Goal: Task Accomplishment & Management: Use online tool/utility

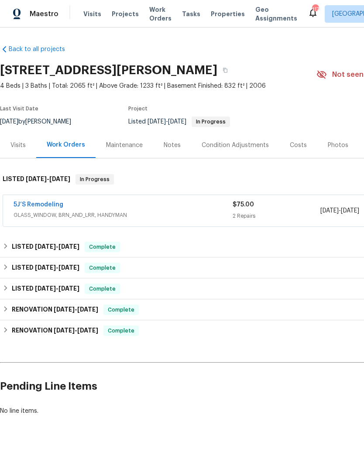
click at [35, 203] on link "5J’S Remodeling" at bounding box center [39, 205] width 50 height 6
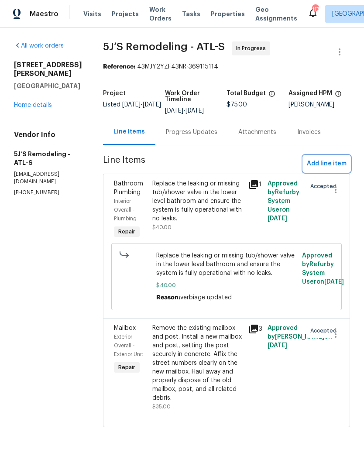
click at [331, 165] on span "Add line item" at bounding box center [327, 164] width 40 height 11
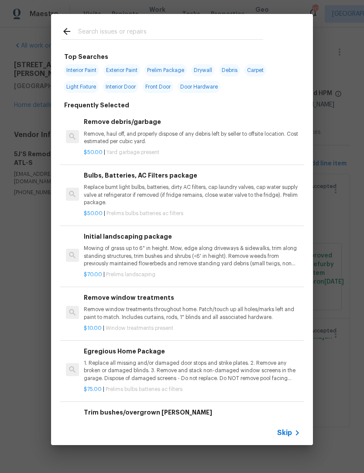
click at [128, 32] on input "text" at bounding box center [170, 32] width 185 height 13
type input "Deck"
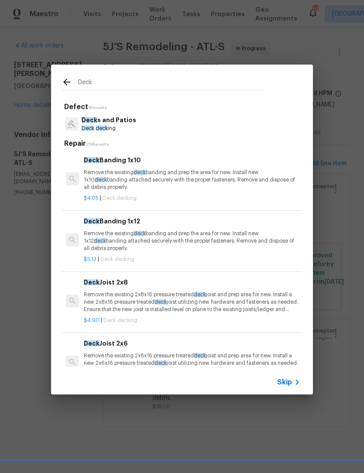
click at [121, 123] on p "Deck s and Patios" at bounding box center [109, 120] width 55 height 9
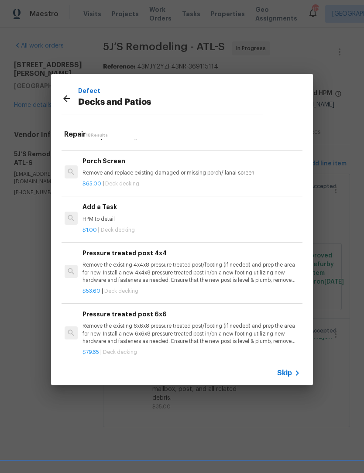
scroll to position [846, 1]
click at [106, 216] on p "HPM to detail" at bounding box center [191, 219] width 217 height 7
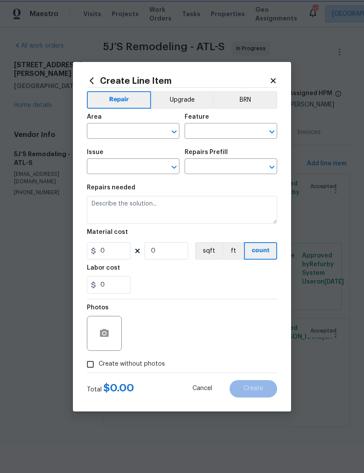
type input "Deck"
type input "Decks and Patios"
type input "Add a Task $1.00"
type textarea "HPM to detail"
type input "1"
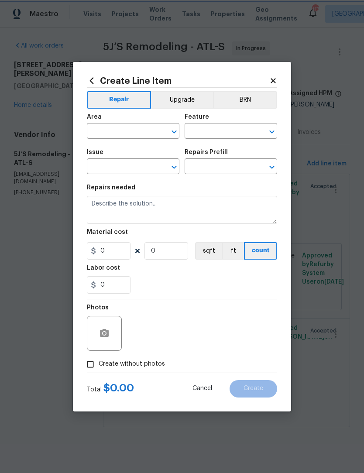
type input "1"
click at [175, 135] on icon "Open" at bounding box center [174, 132] width 10 height 10
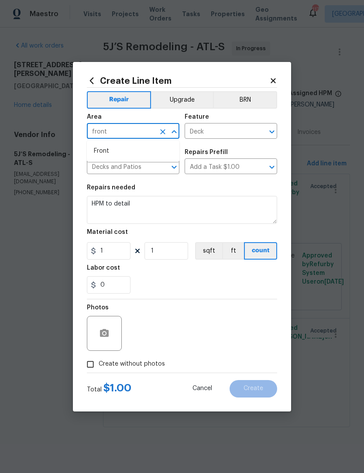
click at [128, 156] on li "Front" at bounding box center [133, 151] width 93 height 14
type input "Front"
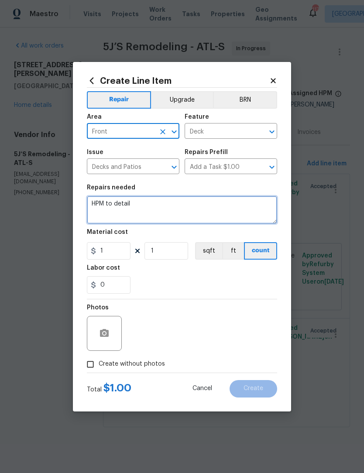
click at [152, 203] on textarea "HPM to detail" at bounding box center [182, 210] width 190 height 28
type textarea "H"
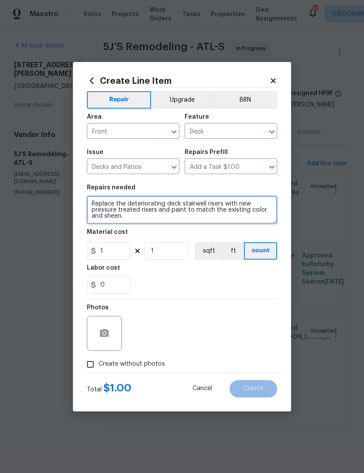
type textarea "Replace the deteriorating deck stairwell risers with new pressure treated riser…"
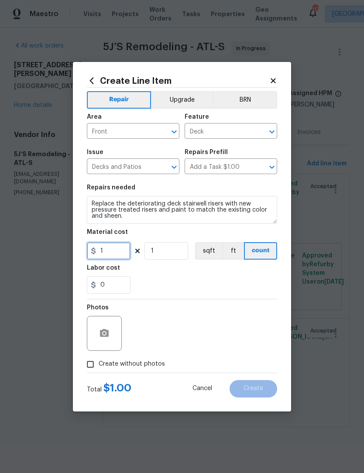
click at [120, 253] on input "1" at bounding box center [109, 250] width 44 height 17
type input "75"
click at [111, 338] on button "button" at bounding box center [104, 333] width 21 height 21
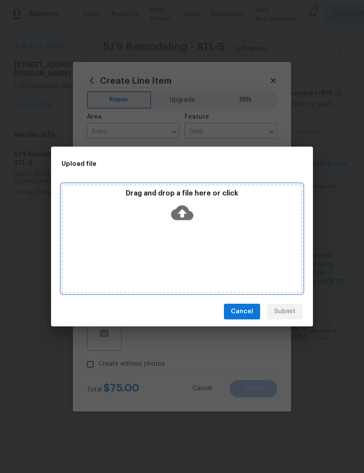
click at [190, 208] on icon at bounding box center [182, 213] width 22 height 22
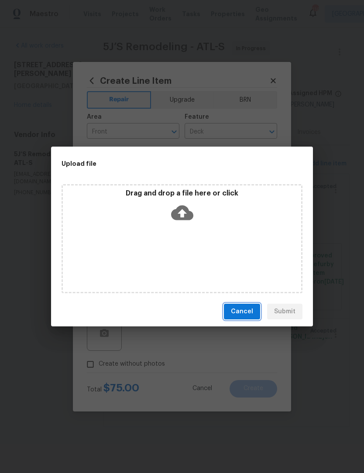
click at [245, 313] on span "Cancel" at bounding box center [242, 312] width 22 height 11
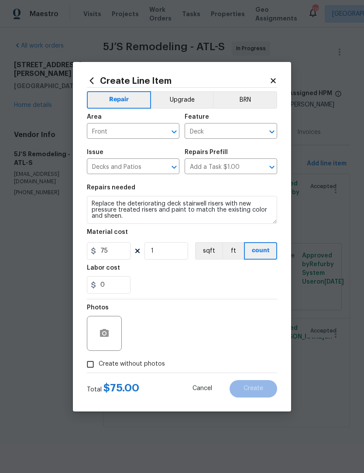
click at [93, 366] on input "Create without photos" at bounding box center [90, 364] width 17 height 17
checkbox input "true"
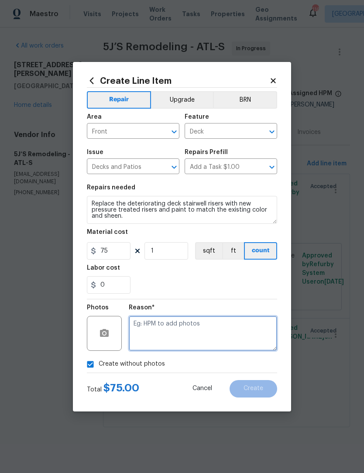
click at [230, 335] on textarea at bounding box center [203, 333] width 148 height 35
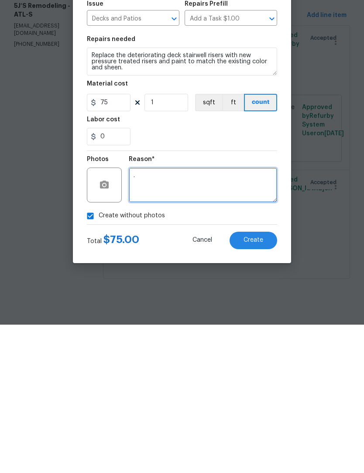
type textarea "."
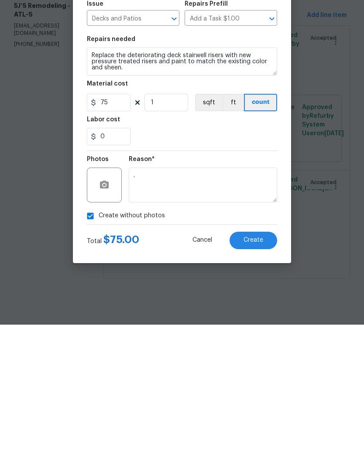
click at [266, 380] on button "Create" at bounding box center [254, 388] width 48 height 17
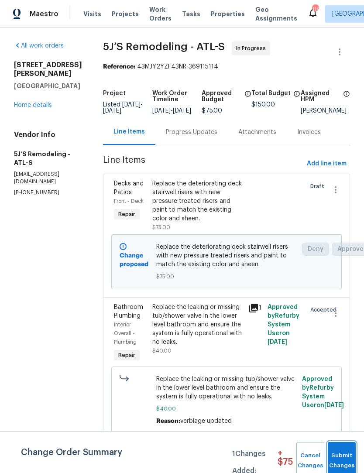
click at [351, 459] on span "Submit Changes" at bounding box center [341, 461] width 19 height 20
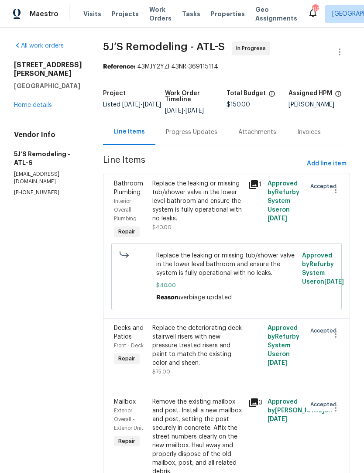
click at [205, 136] on div "Progress Updates" at bounding box center [192, 132] width 52 height 9
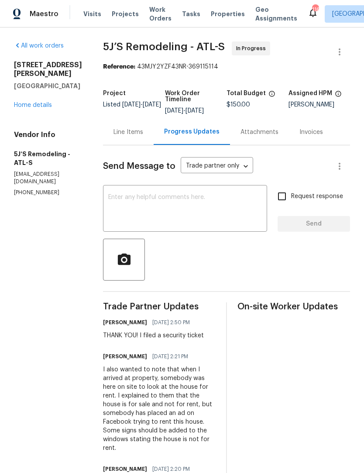
click at [204, 205] on textarea at bounding box center [185, 209] width 154 height 31
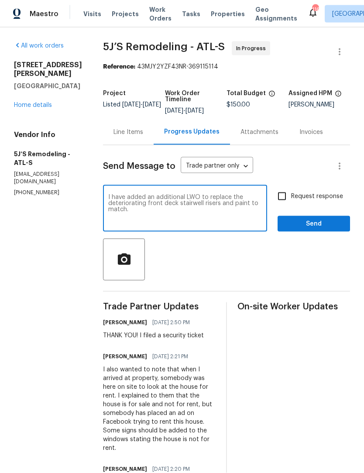
type textarea "I have added an additional LWO to replace the deteriorating front deck stairwel…"
click at [285, 201] on input "Request response" at bounding box center [282, 196] width 18 height 18
checkbox input "true"
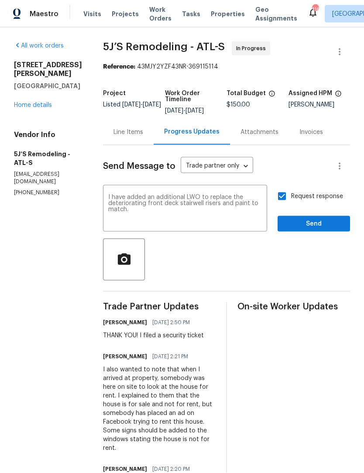
scroll to position [0, 0]
click at [324, 225] on span "Send" at bounding box center [314, 224] width 59 height 11
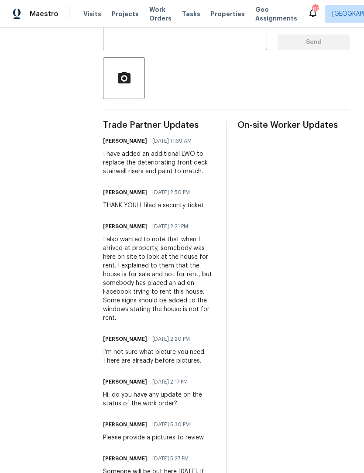
scroll to position [181, 0]
